Goal: Obtain resource: Download file/media

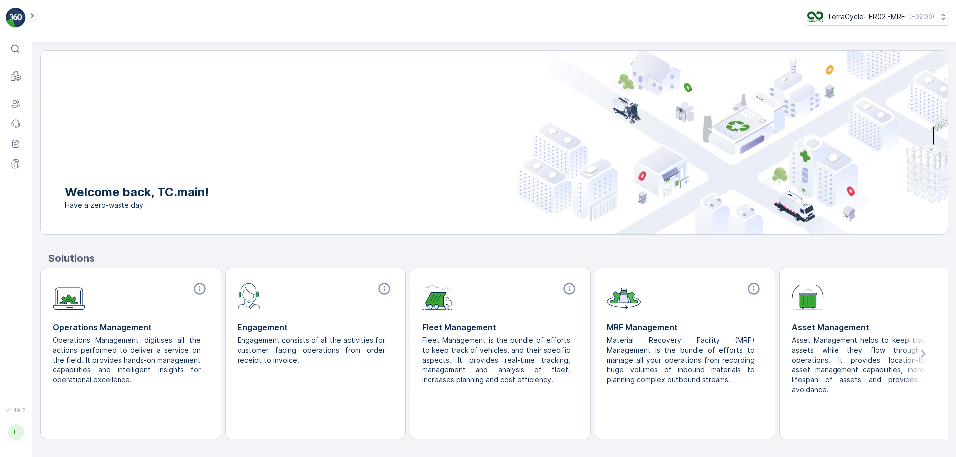
click at [34, 16] on icon at bounding box center [32, 16] width 11 height 12
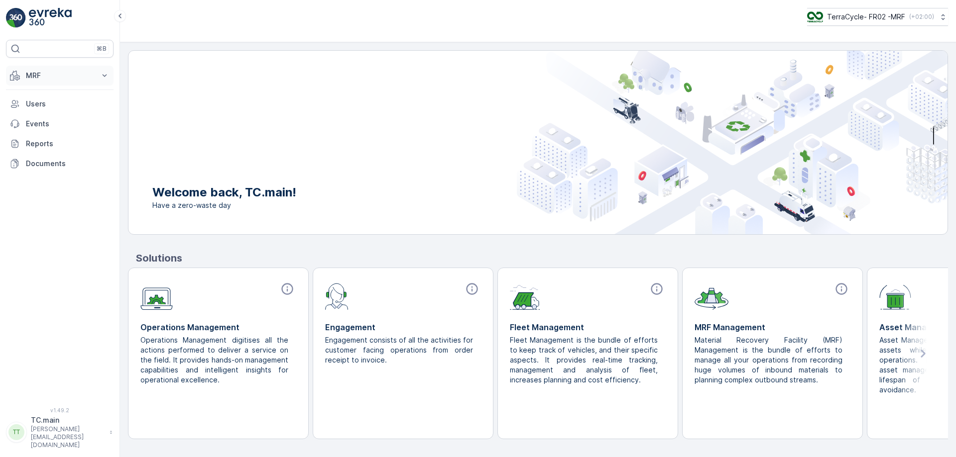
click at [36, 72] on p "MRF" at bounding box center [60, 76] width 68 height 10
click at [45, 106] on p "Reception" at bounding box center [42, 107] width 35 height 10
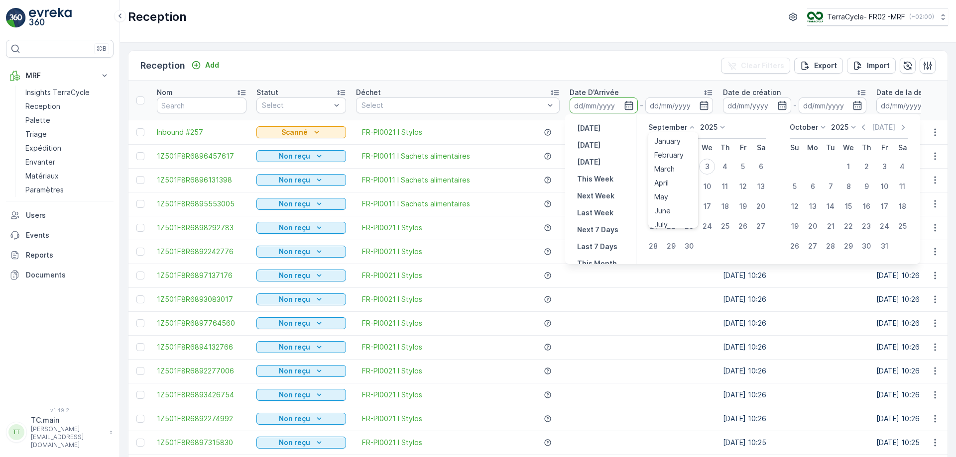
click at [682, 129] on p "September" at bounding box center [667, 127] width 39 height 10
click at [670, 166] on span "August" at bounding box center [665, 163] width 23 height 10
click at [740, 169] on div "1" at bounding box center [743, 167] width 16 height 16
type input "[DATE]"
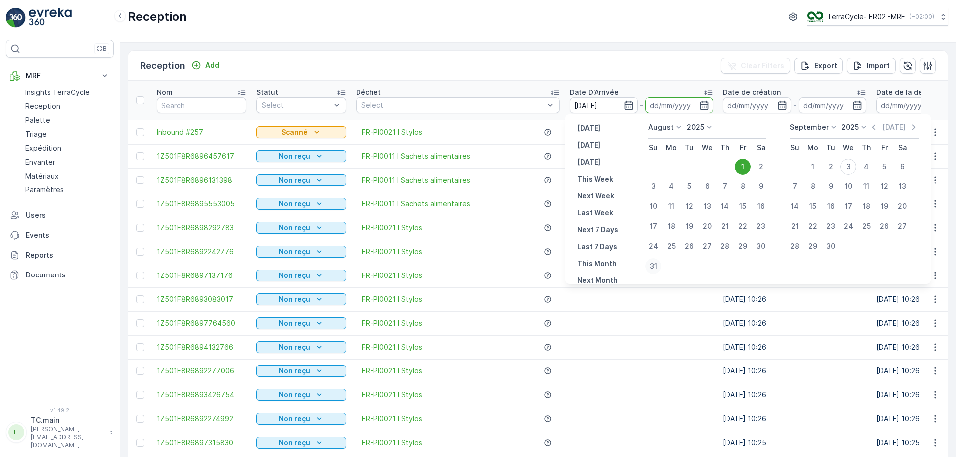
click at [652, 266] on div "31" at bounding box center [653, 266] width 16 height 16
type input "[DATE]"
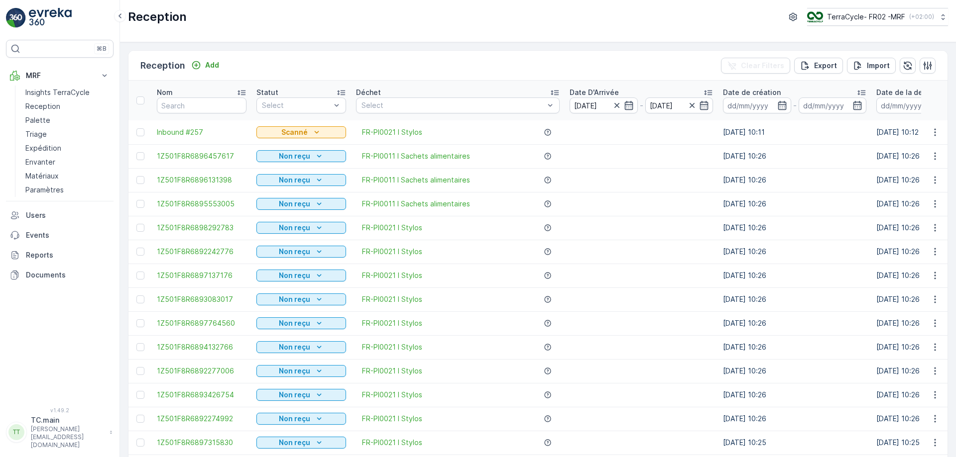
click at [834, 66] on p "Export" at bounding box center [825, 66] width 23 height 10
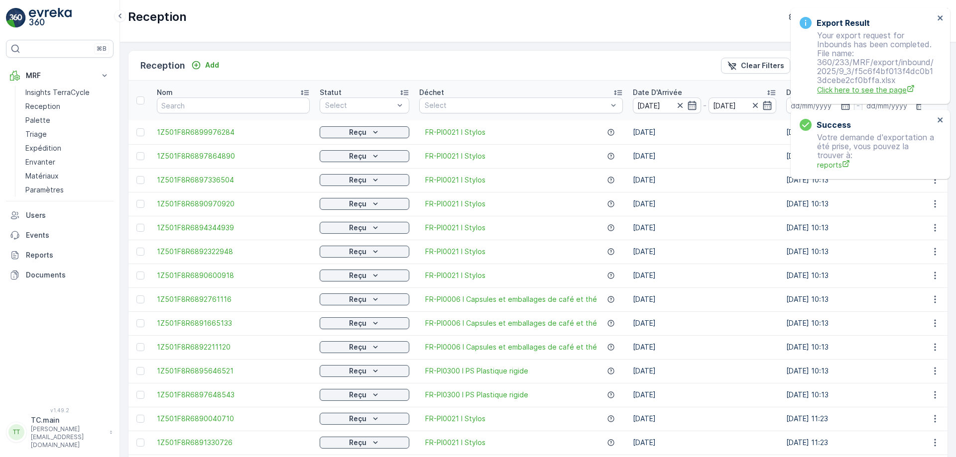
click at [866, 94] on span "Click here to see the page" at bounding box center [875, 90] width 117 height 10
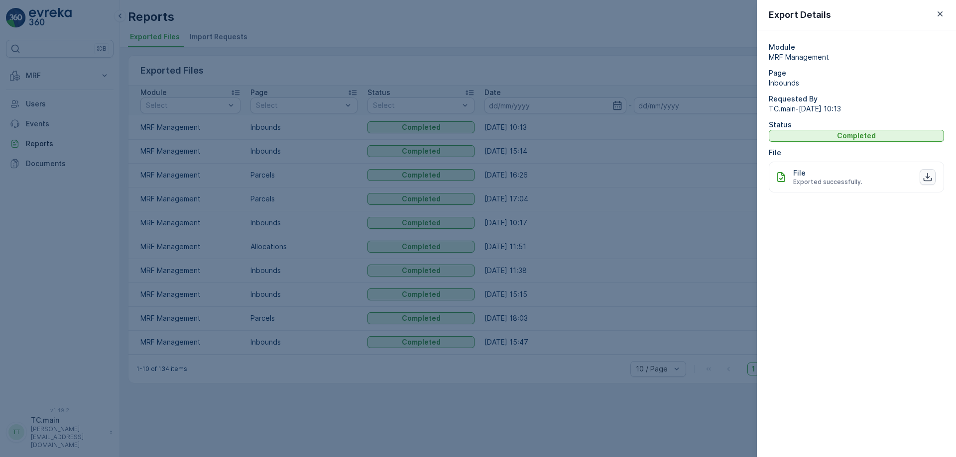
click at [927, 176] on icon "button" at bounding box center [927, 177] width 8 height 8
